Goal: Check status: Check status

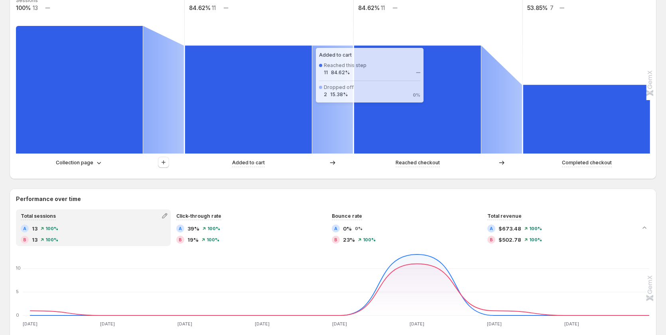
scroll to position [319, 0]
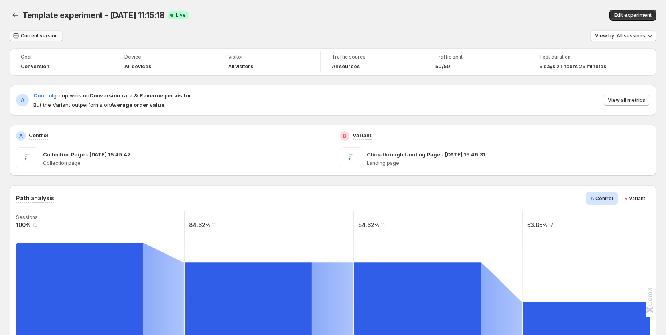
click at [24, 32] on button "Current version" at bounding box center [36, 35] width 53 height 11
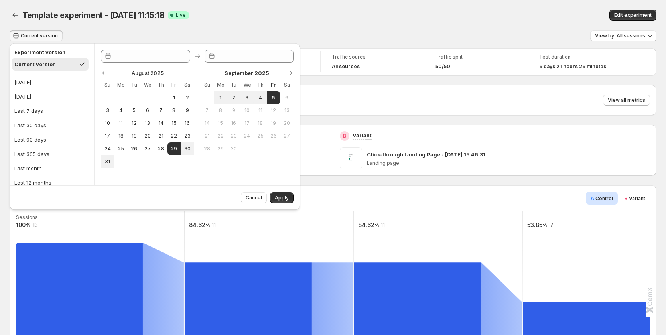
type input "**********"
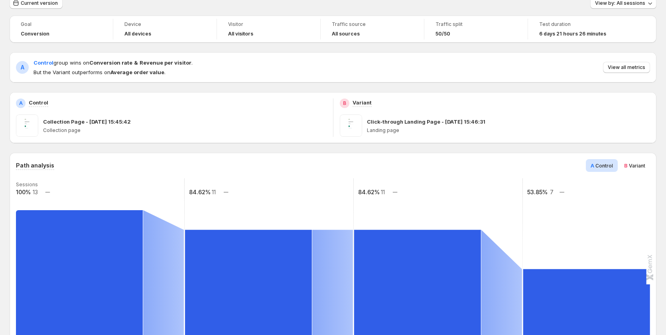
scroll to position [40, 0]
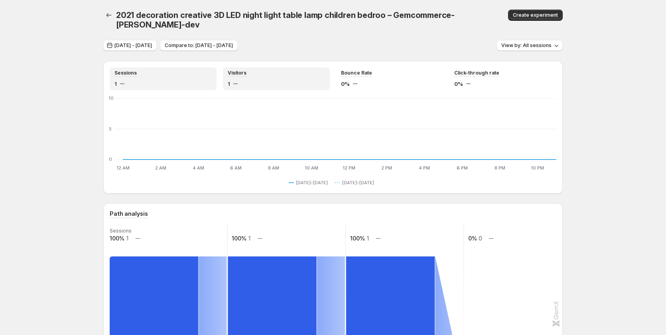
click at [243, 70] on div "Visitors 1" at bounding box center [276, 79] width 97 height 18
click at [175, 70] on div "Sessions" at bounding box center [162, 73] width 97 height 7
click at [254, 70] on div "Visitors" at bounding box center [276, 73] width 97 height 7
click at [174, 70] on div "Sessions 1" at bounding box center [162, 79] width 97 height 18
click at [250, 80] on div "1" at bounding box center [276, 84] width 97 height 8
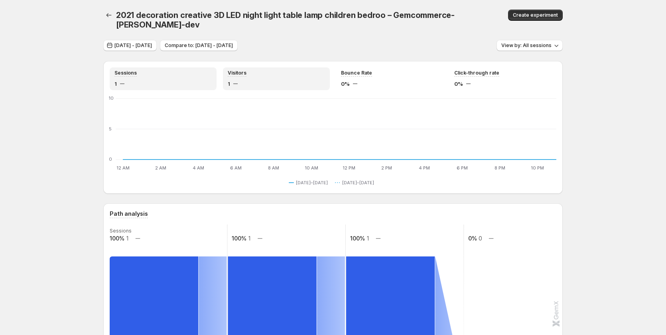
click at [186, 80] on div "1" at bounding box center [162, 84] width 97 height 8
click at [146, 42] on span "[DATE] - [DATE]" at bounding box center [132, 45] width 37 height 6
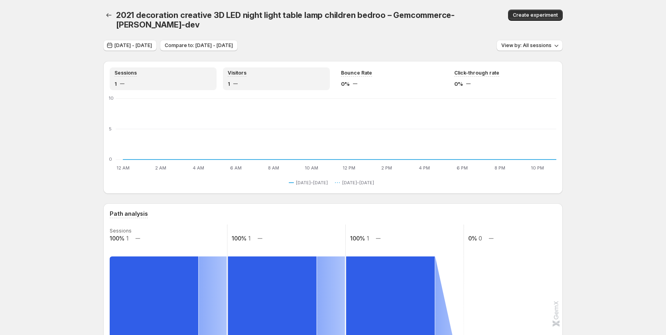
click at [262, 80] on div "1" at bounding box center [276, 84] width 97 height 8
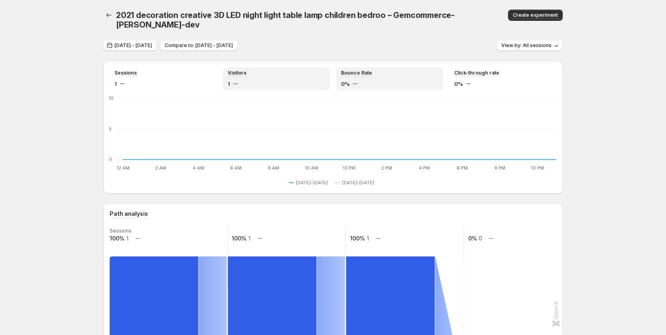
click at [370, 80] on div "0%" at bounding box center [389, 84] width 97 height 8
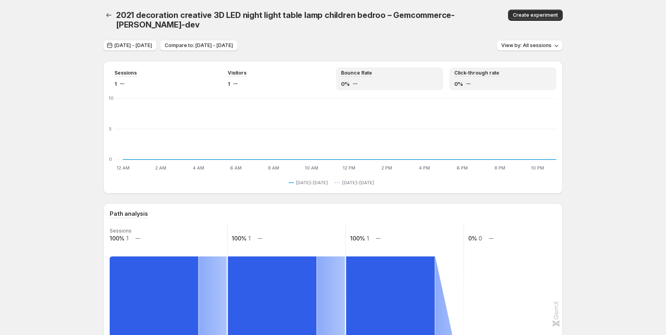
click at [469, 80] on div "0%" at bounding box center [502, 84] width 97 height 8
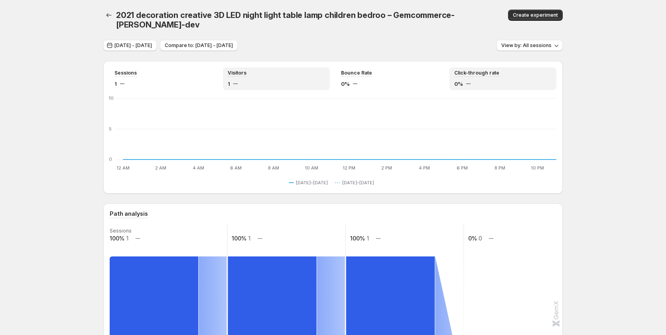
click at [274, 70] on div "Visitors" at bounding box center [276, 73] width 97 height 7
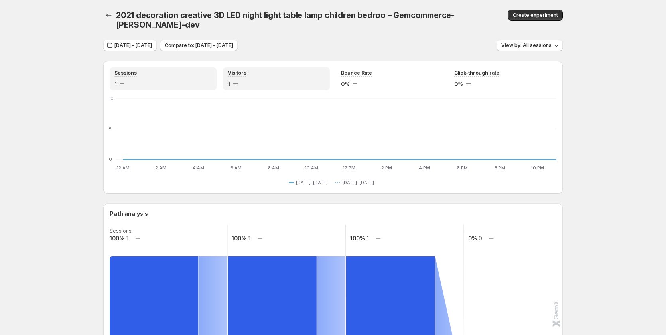
drag, startPoint x: 167, startPoint y: 69, endPoint x: 177, endPoint y: 71, distance: 10.2
click at [167, 70] on div "Sessions 1" at bounding box center [162, 79] width 97 height 18
click at [157, 41] on button "Aug 20, 2025 - Aug 22, 2025" at bounding box center [129, 45] width 53 height 11
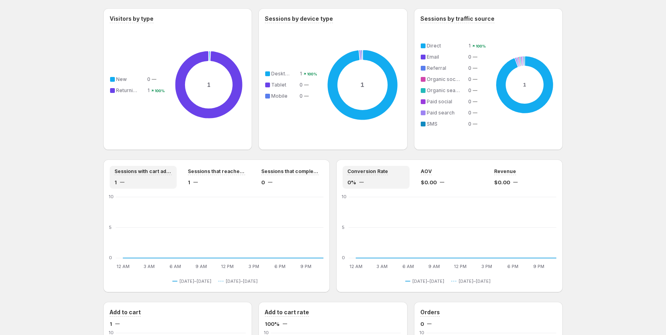
scroll to position [558, 0]
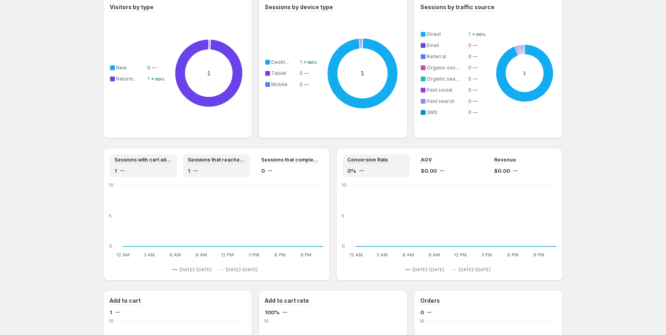
click at [224, 167] on div "1" at bounding box center [216, 171] width 57 height 8
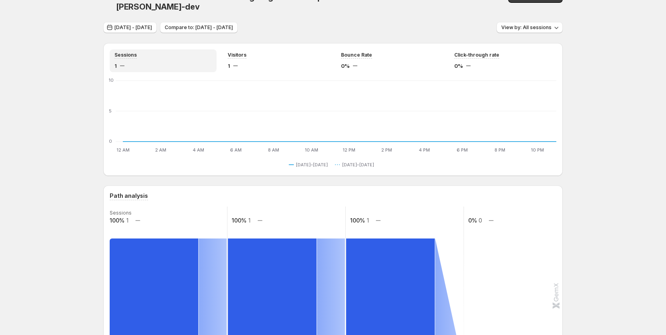
scroll to position [0, 0]
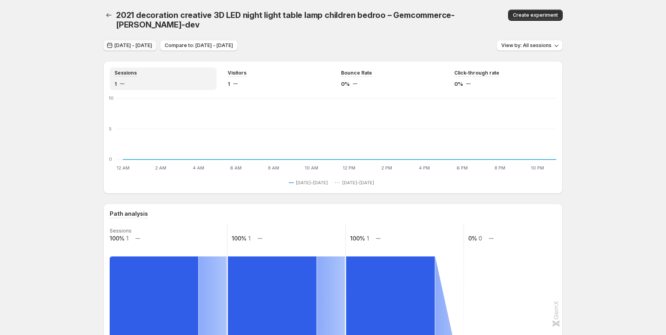
click at [135, 42] on span "Aug 20, 2025 - Aug 22, 2025" at bounding box center [132, 45] width 37 height 6
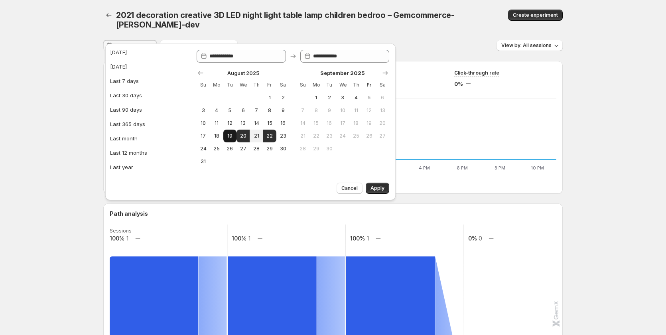
click at [226, 134] on button "19" at bounding box center [229, 136] width 13 height 13
type input "**********"
click at [271, 136] on span "22" at bounding box center [269, 136] width 7 height 6
type input "**********"
click at [380, 185] on span "Apply" at bounding box center [377, 188] width 14 height 6
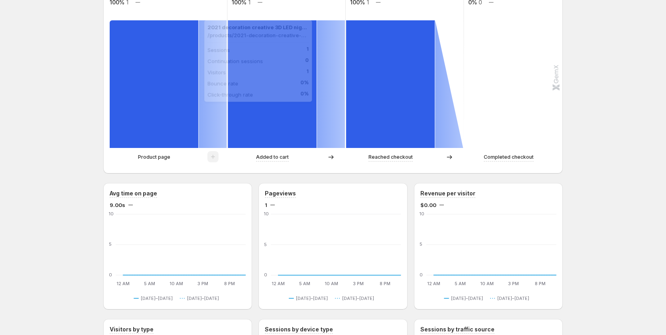
scroll to position [235, 0]
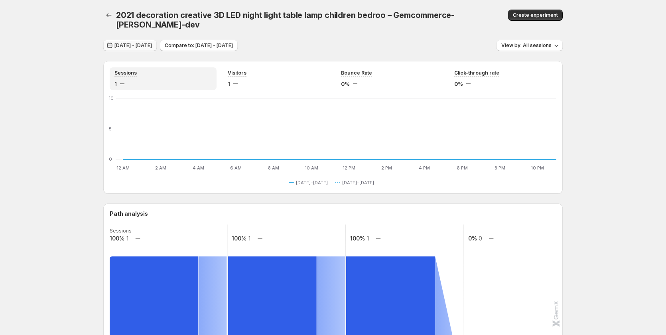
click at [152, 42] on span "[DATE] - [DATE]" at bounding box center [132, 45] width 37 height 6
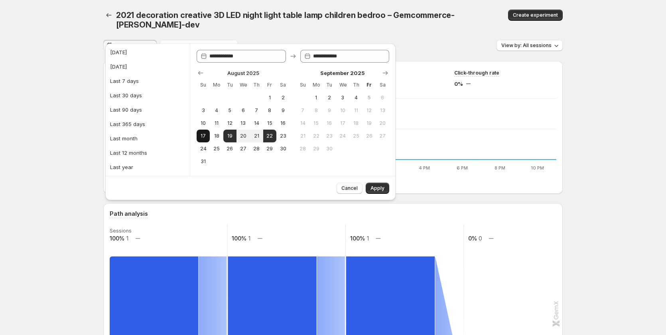
click at [207, 137] on button "17" at bounding box center [203, 136] width 13 height 13
type input "**********"
click at [272, 134] on span "22" at bounding box center [269, 136] width 7 height 6
type input "**********"
click at [373, 187] on span "Apply" at bounding box center [377, 188] width 14 height 6
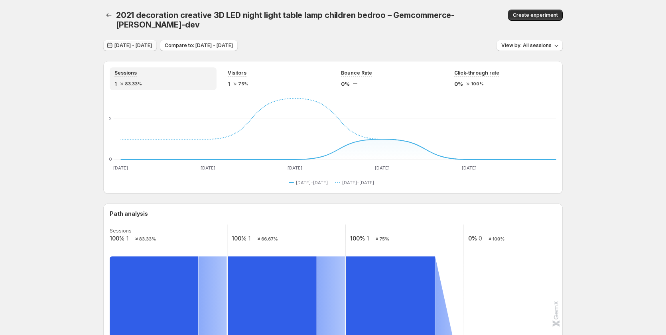
click at [146, 42] on span "[DATE] - [DATE]" at bounding box center [132, 45] width 37 height 6
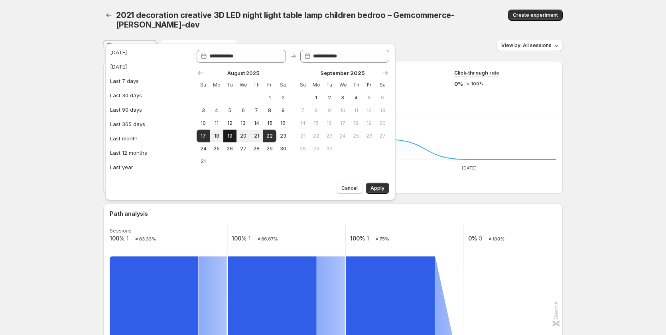
click at [228, 136] on span "19" at bounding box center [229, 136] width 7 height 6
type input "**********"
click at [373, 13] on span "2021 decoration creative 3D LED night light table lamp children bedroo – Gemcom…" at bounding box center [285, 19] width 338 height 19
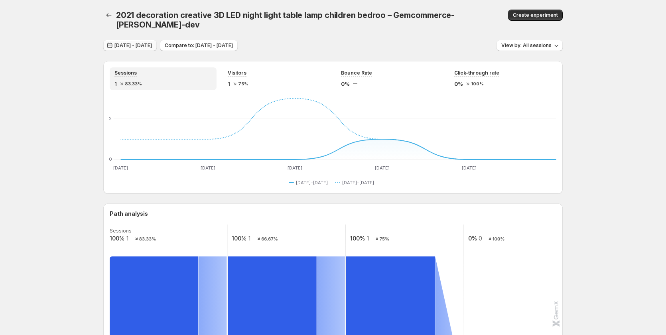
click at [149, 42] on span "[DATE] - [DATE]" at bounding box center [132, 45] width 37 height 6
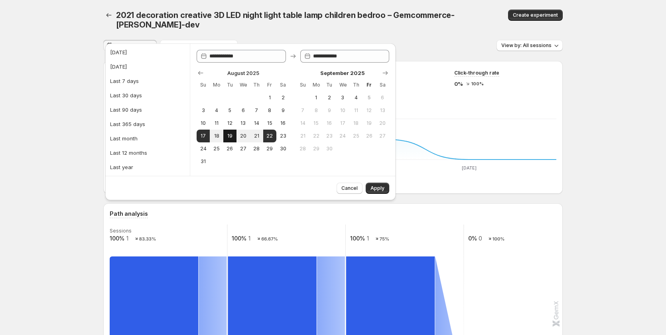
click at [232, 136] on span "19" at bounding box center [229, 136] width 7 height 6
type input "**********"
click at [268, 136] on span "22" at bounding box center [269, 136] width 7 height 6
type input "**********"
click at [372, 186] on span "Apply" at bounding box center [377, 188] width 14 height 6
